Goal: Task Accomplishment & Management: Complete application form

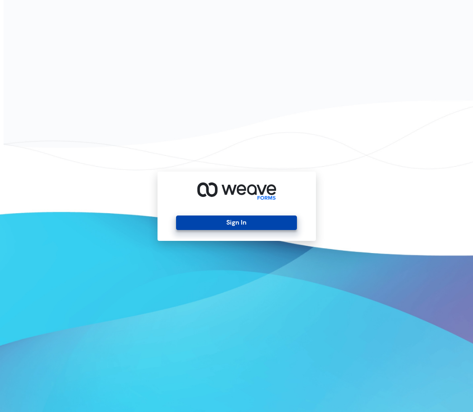
click at [250, 215] on div "Sign In" at bounding box center [237, 206] width 159 height 69
click at [249, 223] on button "Sign In" at bounding box center [236, 223] width 121 height 14
